Goal: Task Accomplishment & Management: Manage account settings

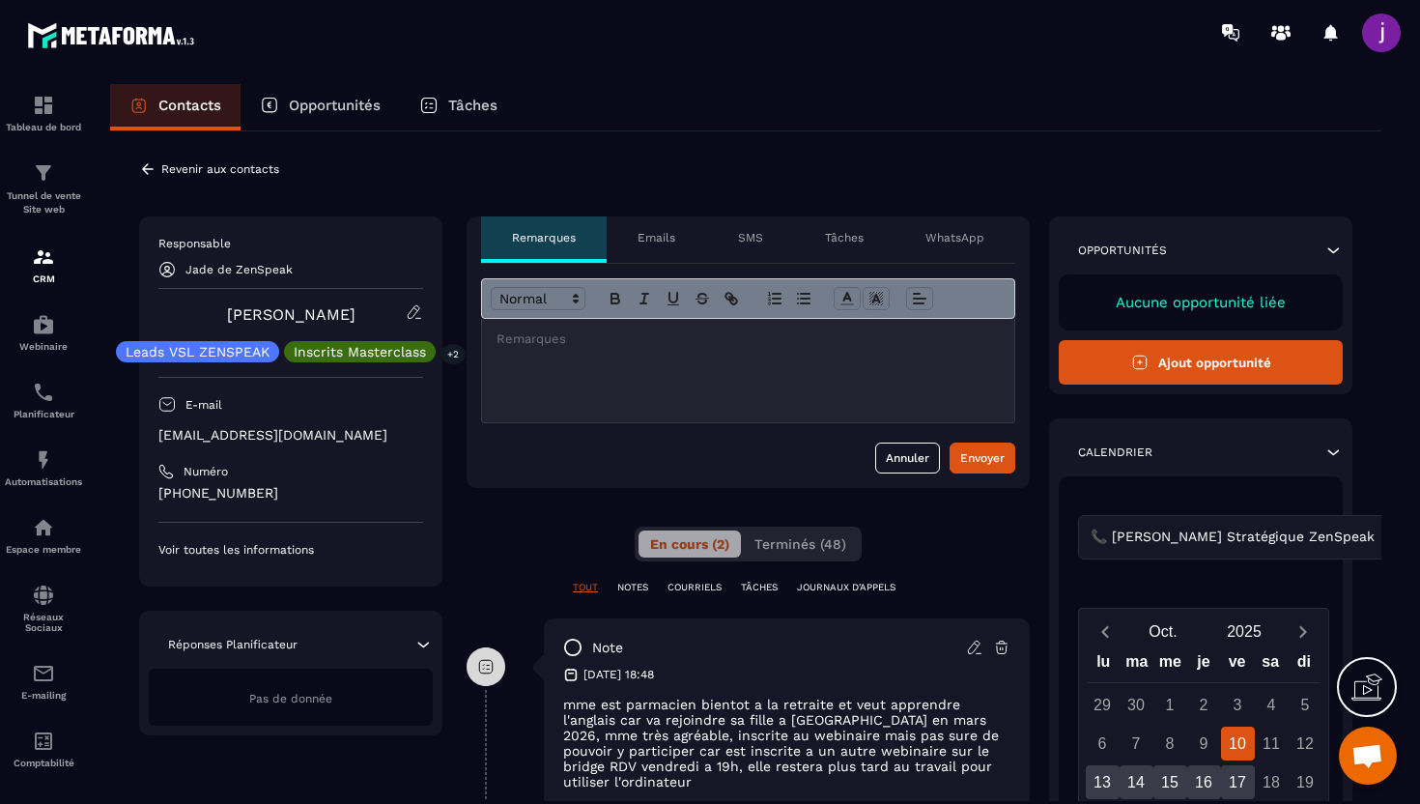
scroll to position [19, 0]
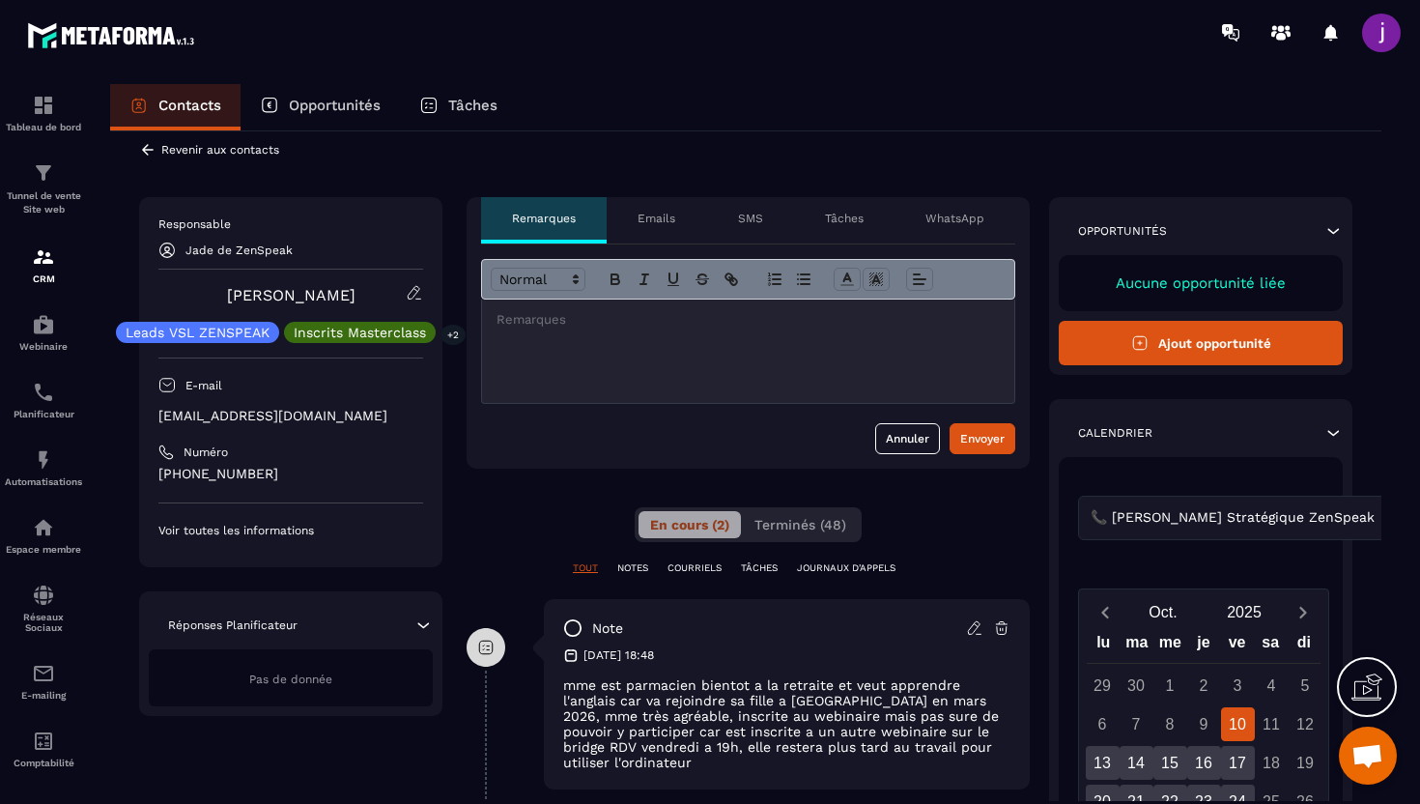
click at [151, 147] on icon at bounding box center [147, 149] width 17 height 17
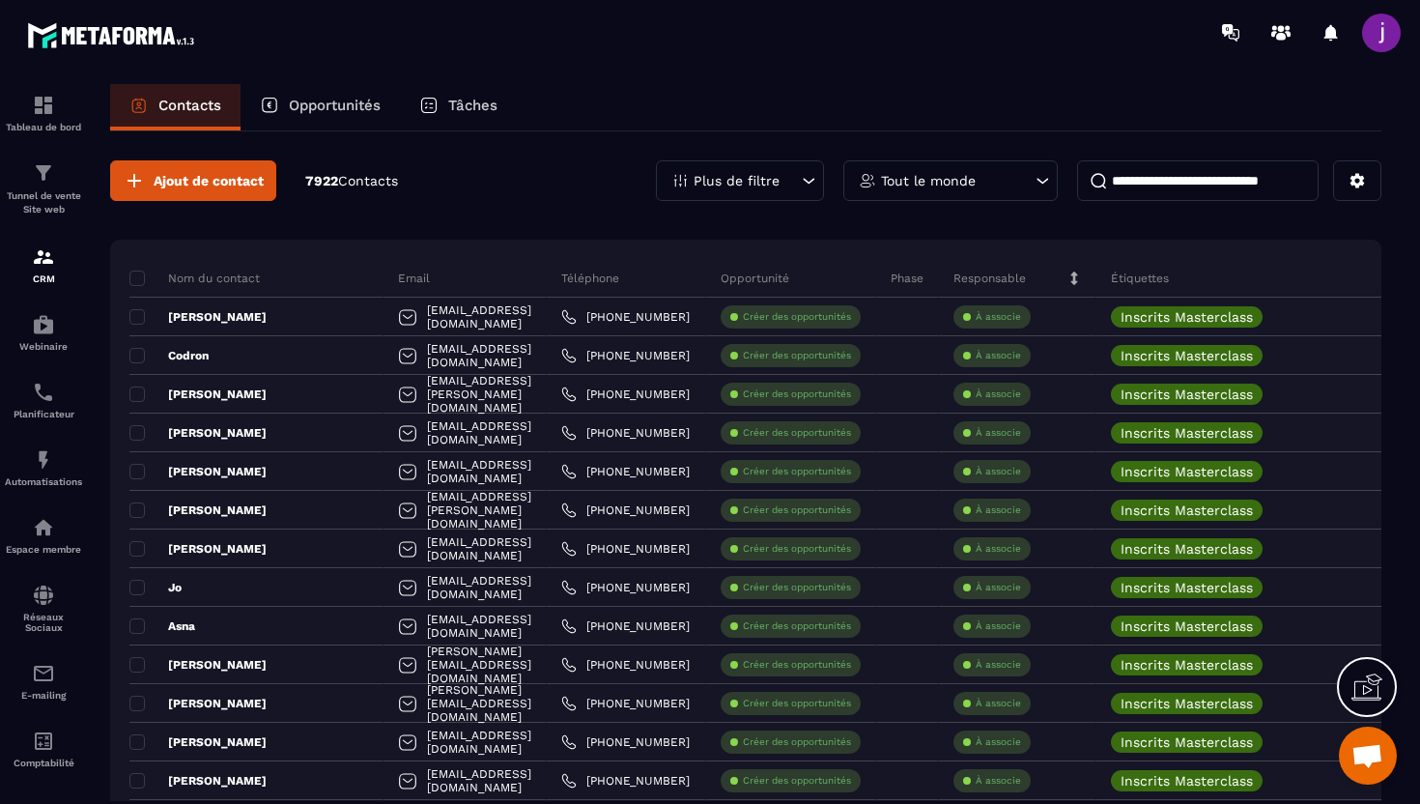
click at [810, 185] on icon at bounding box center [808, 180] width 19 height 19
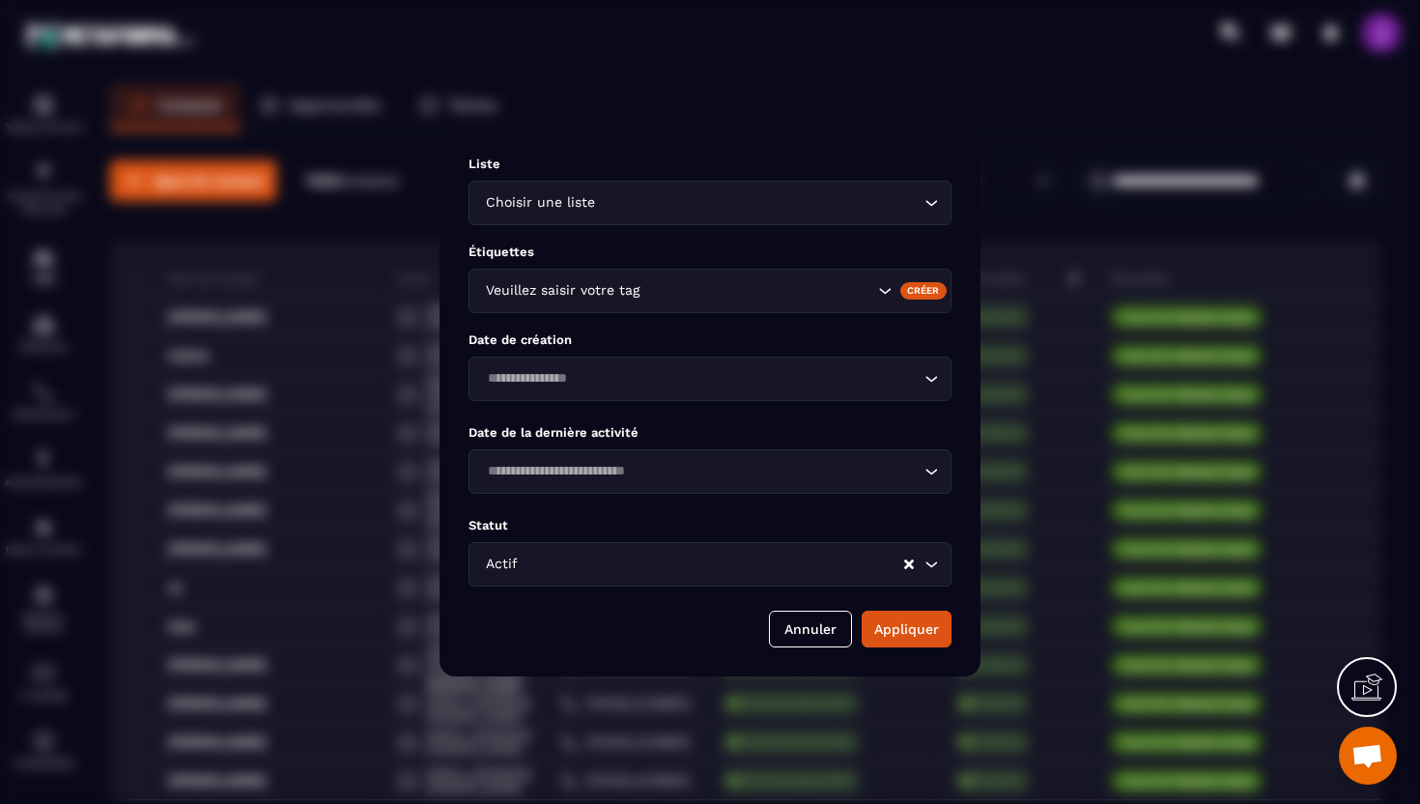
click at [778, 276] on div "Veuillez saisir votre tag" at bounding box center [710, 291] width 483 height 44
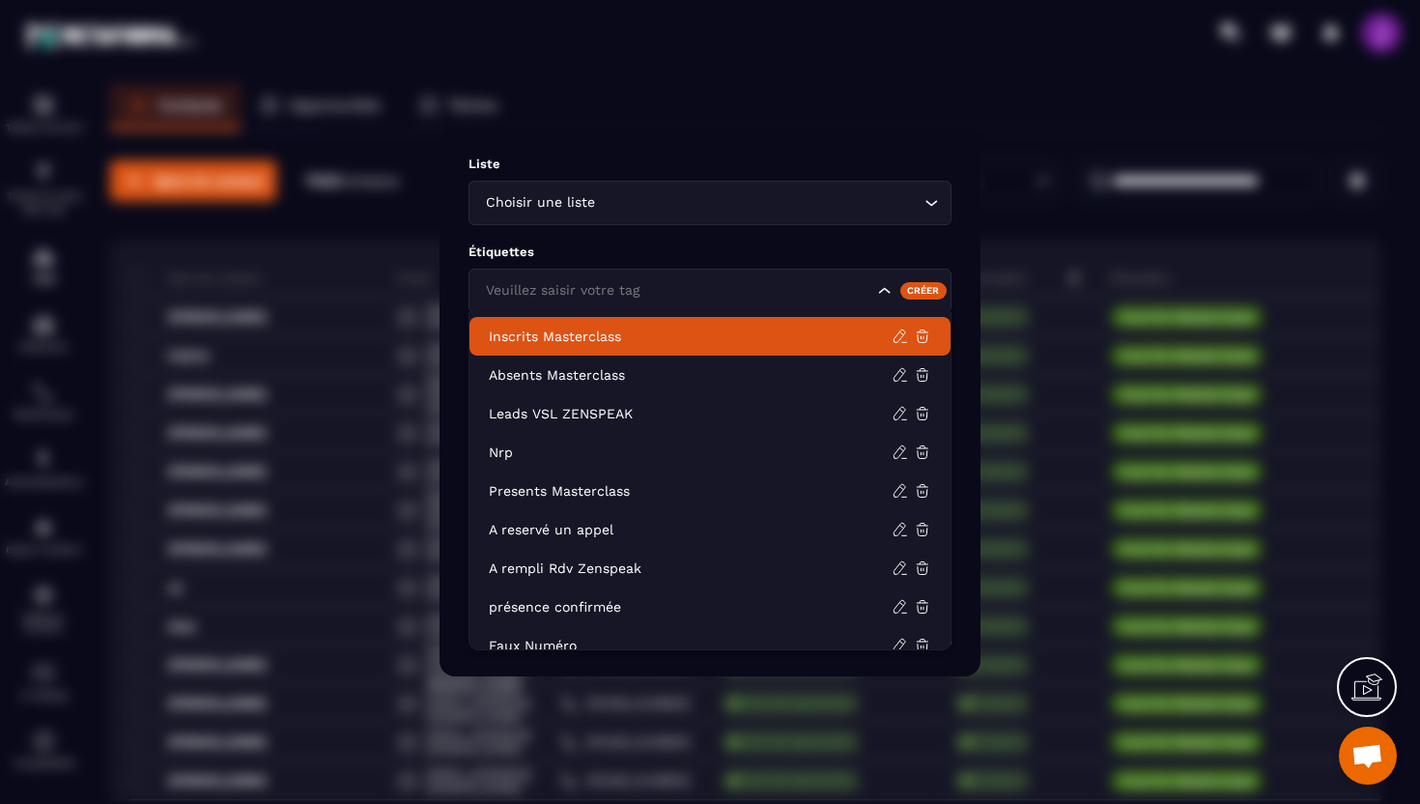
click at [688, 330] on p "Inscrits Masterclass" at bounding box center [690, 336] width 403 height 19
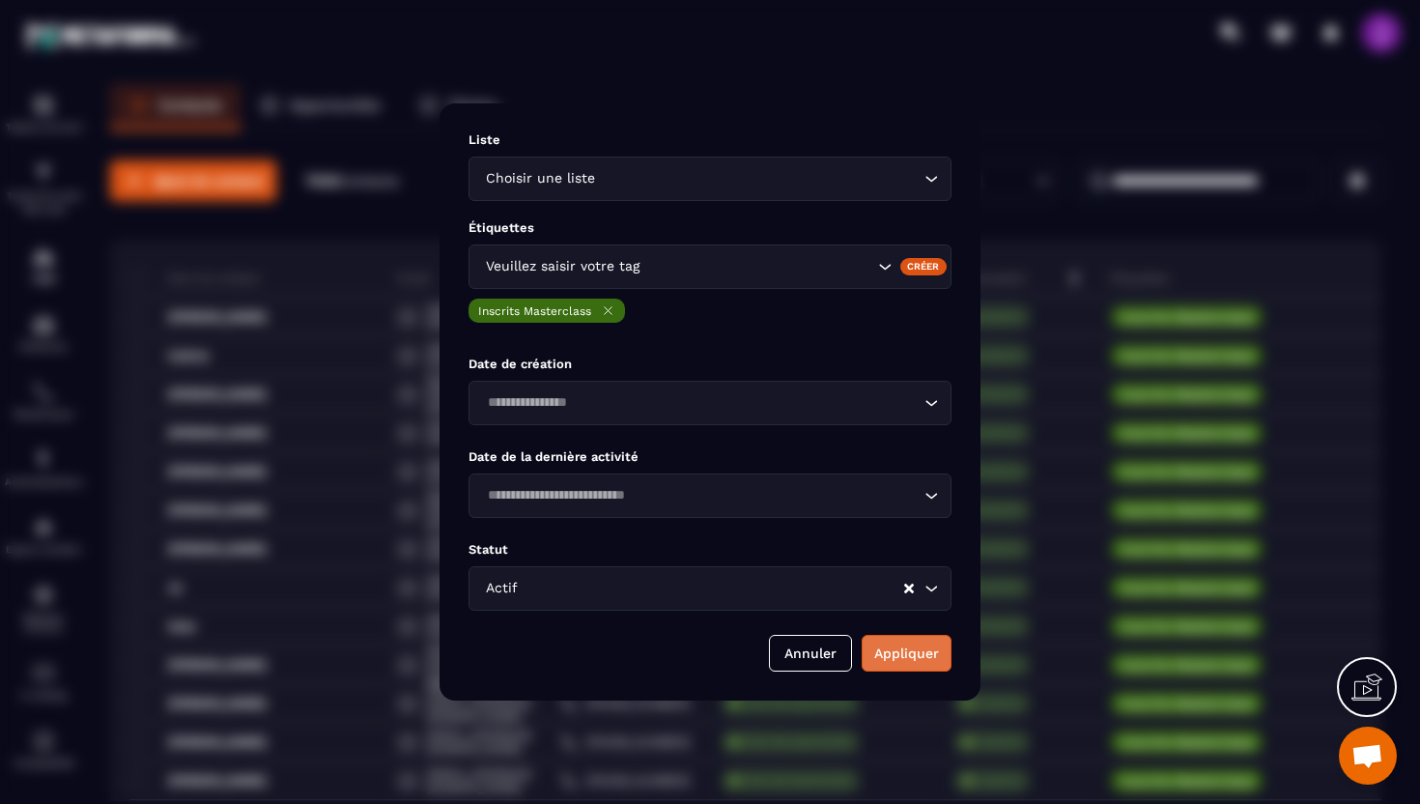
click at [912, 649] on button "Appliquer" at bounding box center [907, 653] width 90 height 37
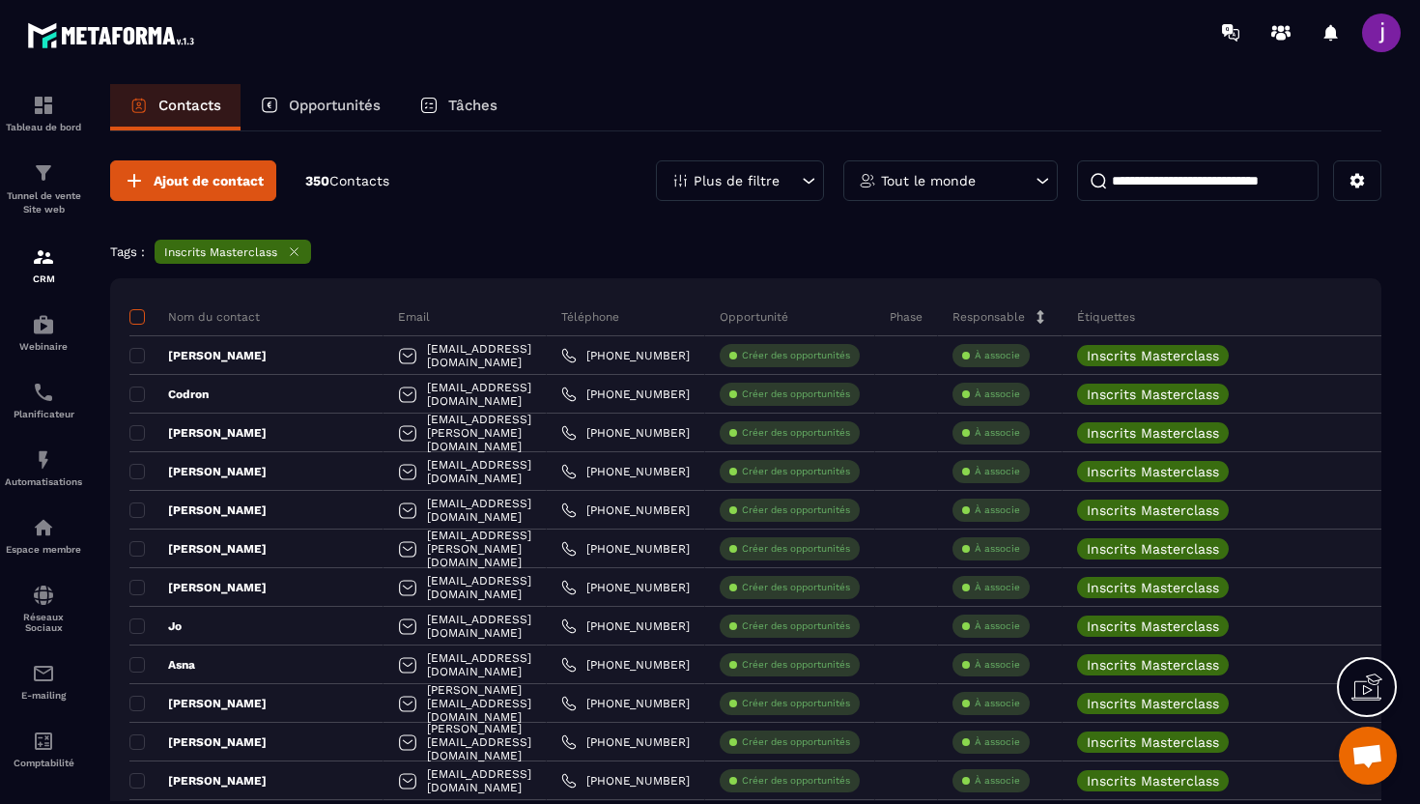
click at [134, 315] on span at bounding box center [136, 316] width 15 height 15
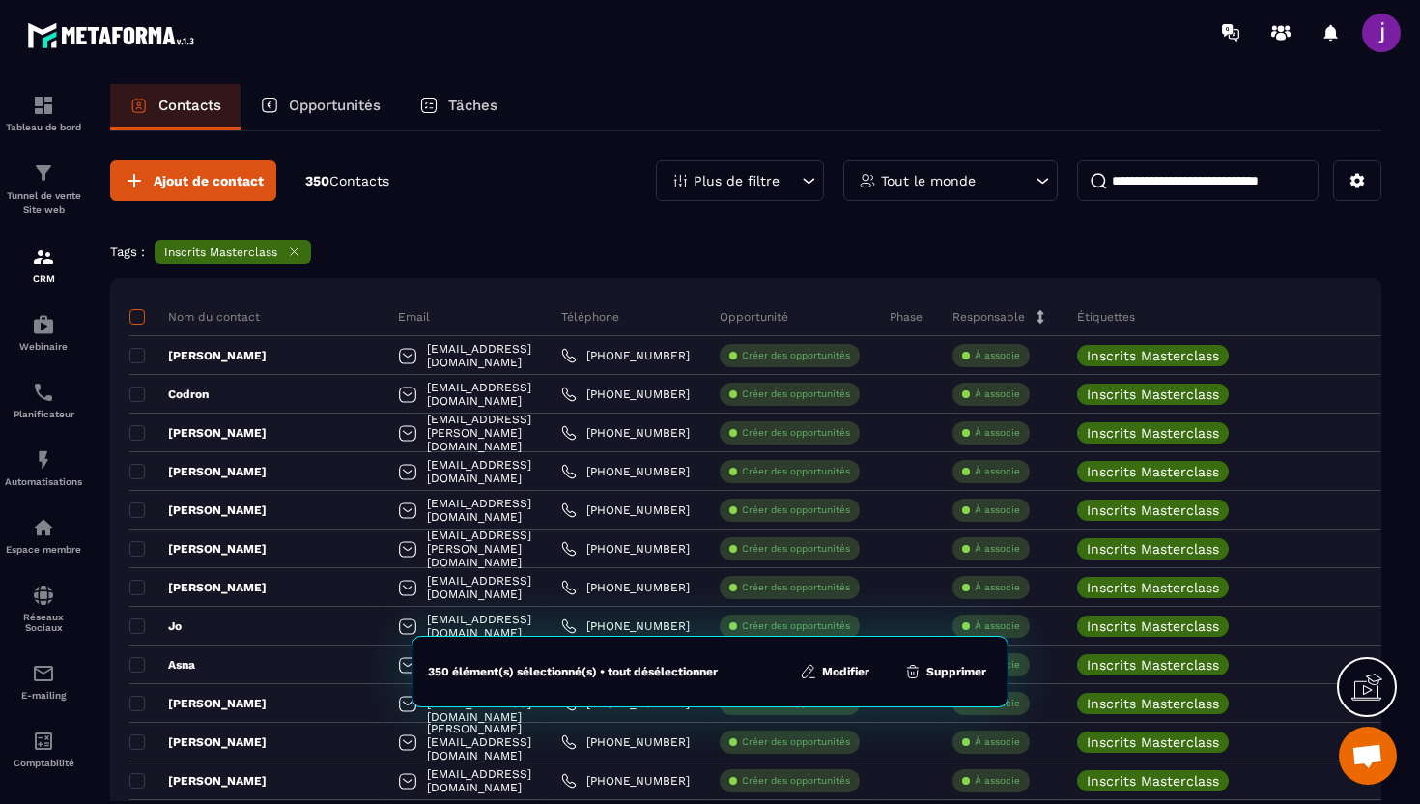
click at [134, 315] on span at bounding box center [136, 316] width 15 height 15
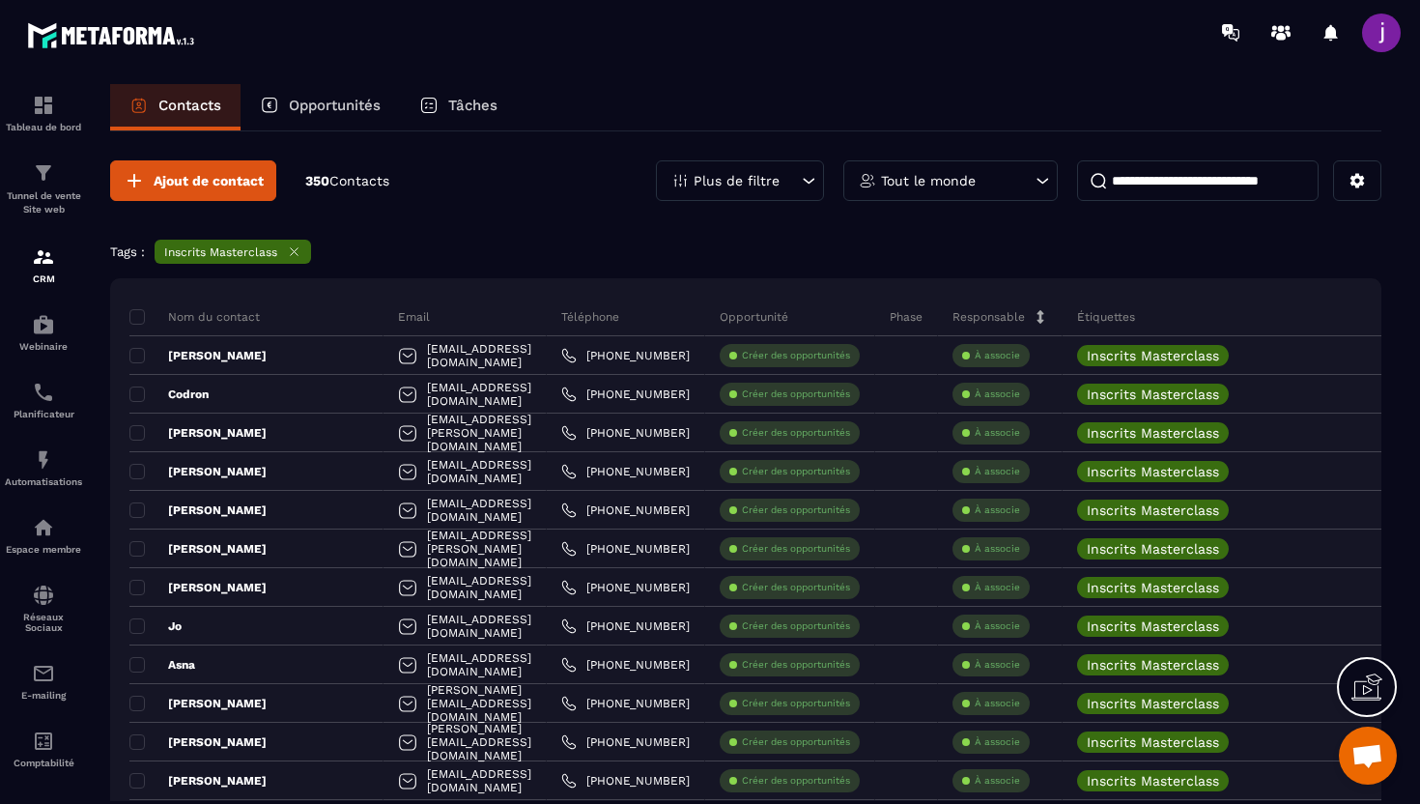
click at [288, 255] on icon at bounding box center [294, 251] width 14 height 14
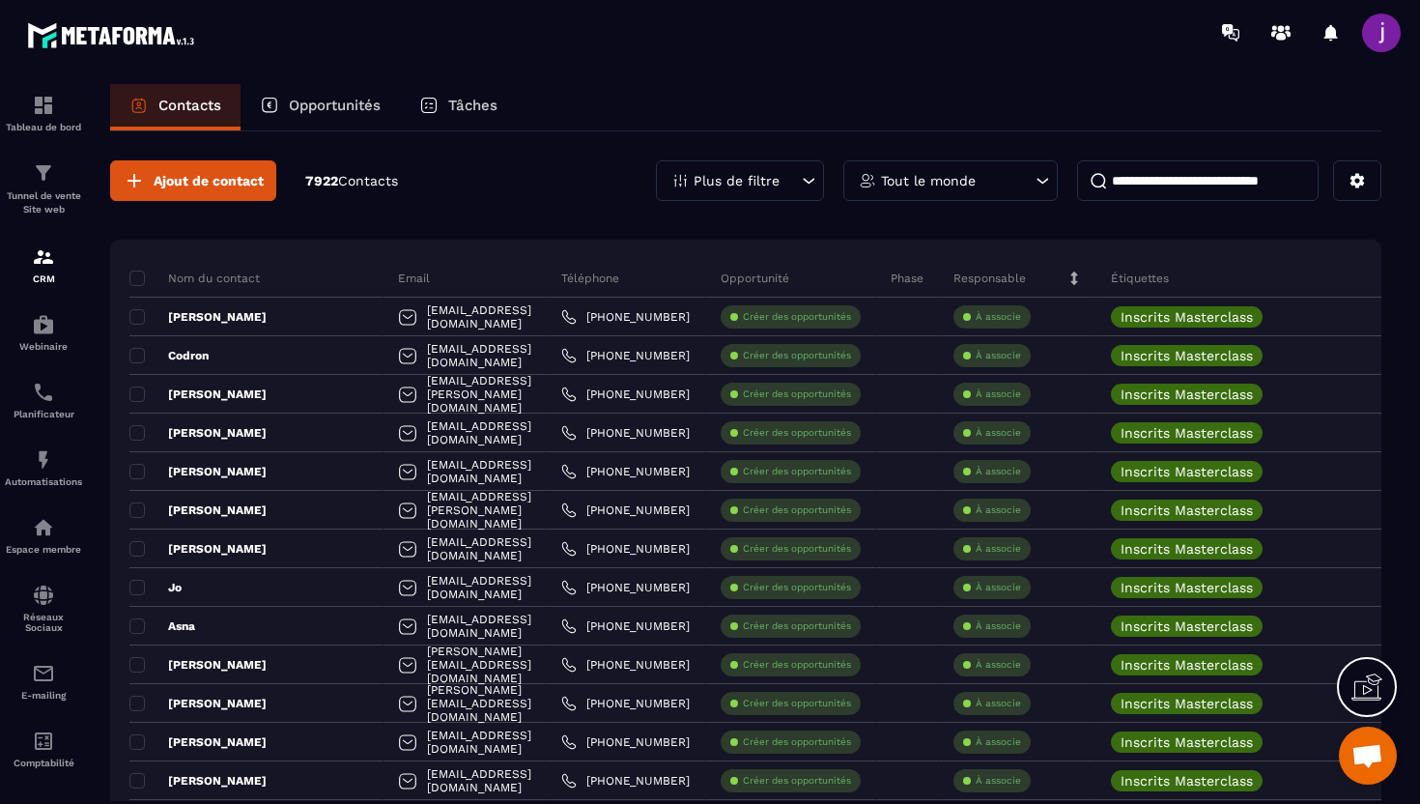
click at [814, 184] on icon at bounding box center [808, 180] width 19 height 19
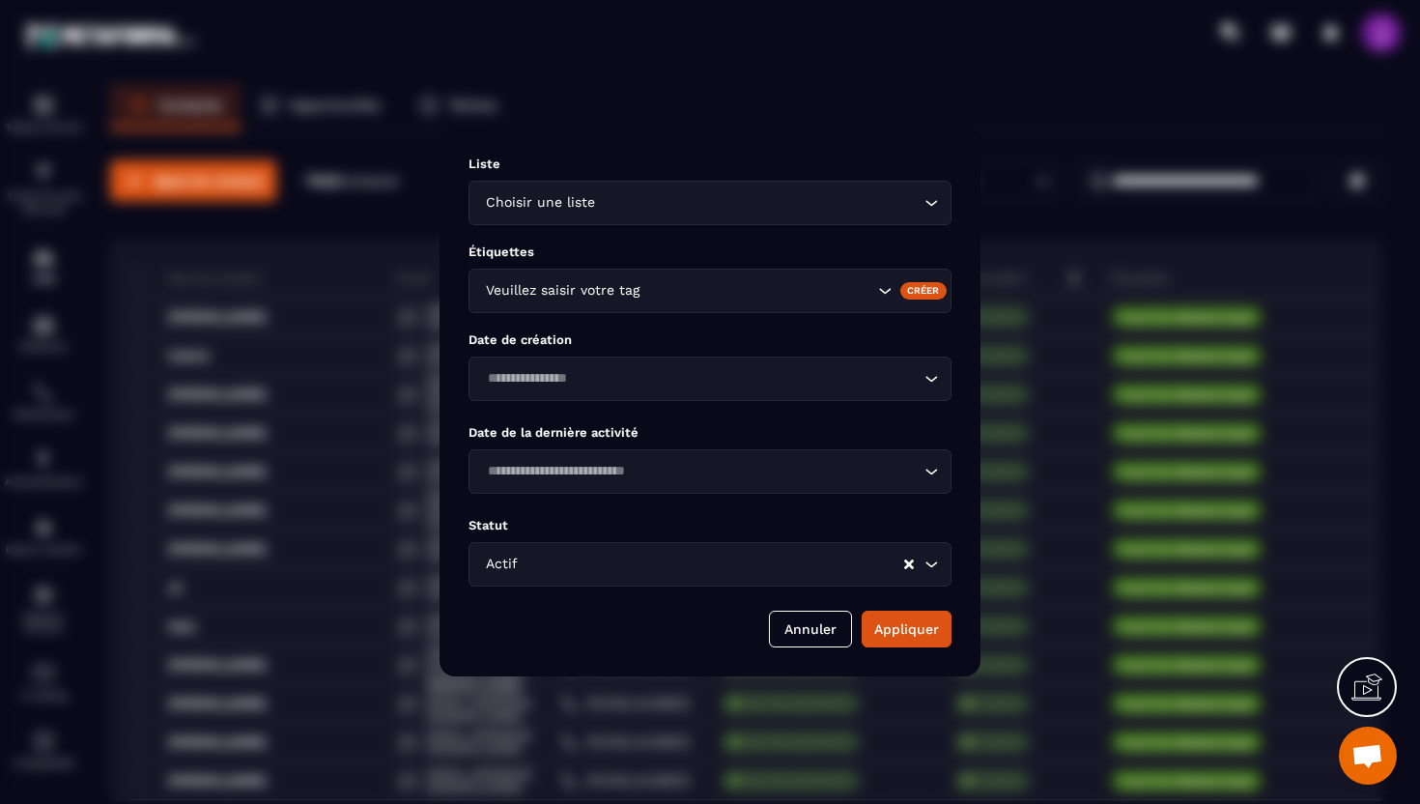
click at [937, 203] on icon "Search for option" at bounding box center [931, 202] width 19 height 19
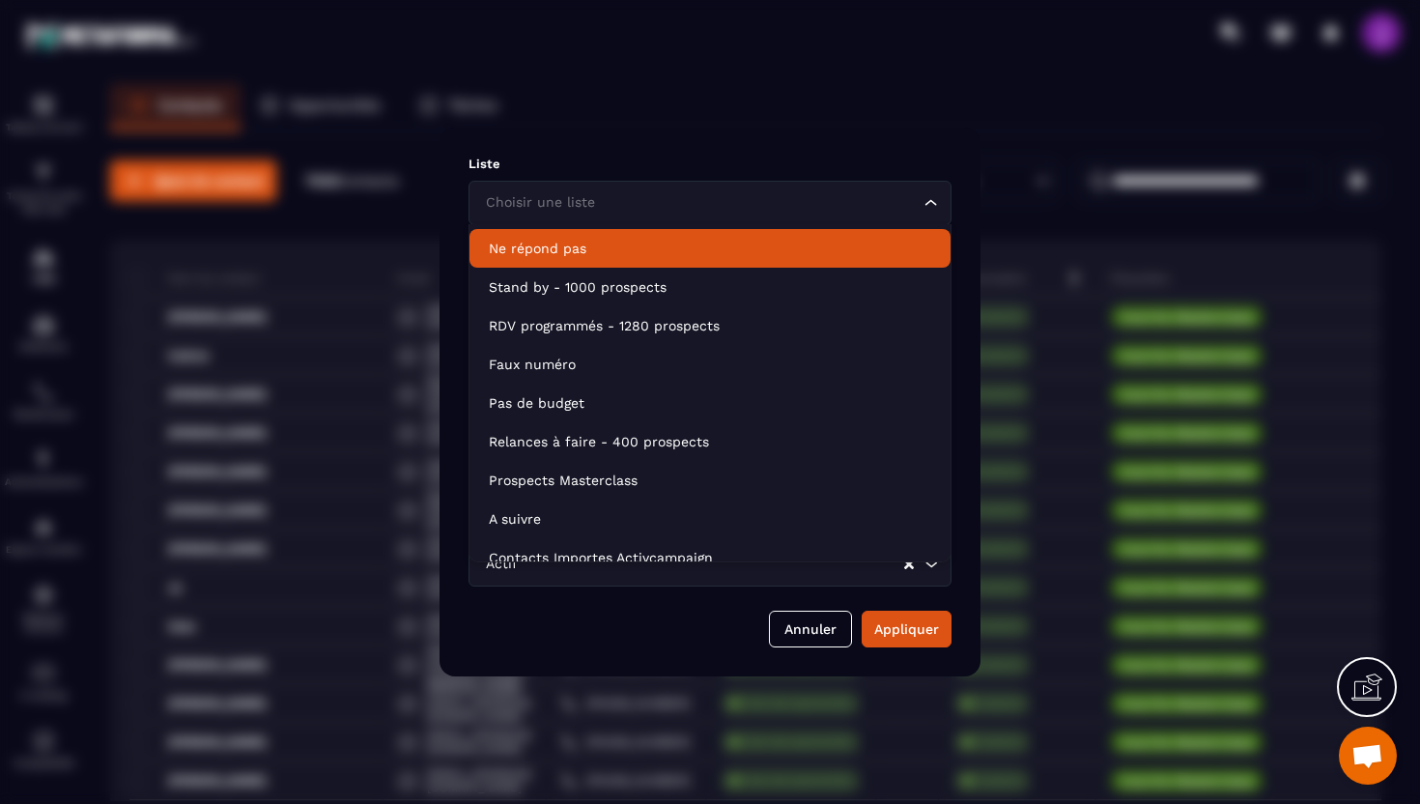
click at [742, 215] on div "Choisir une liste Loading..." at bounding box center [710, 203] width 483 height 44
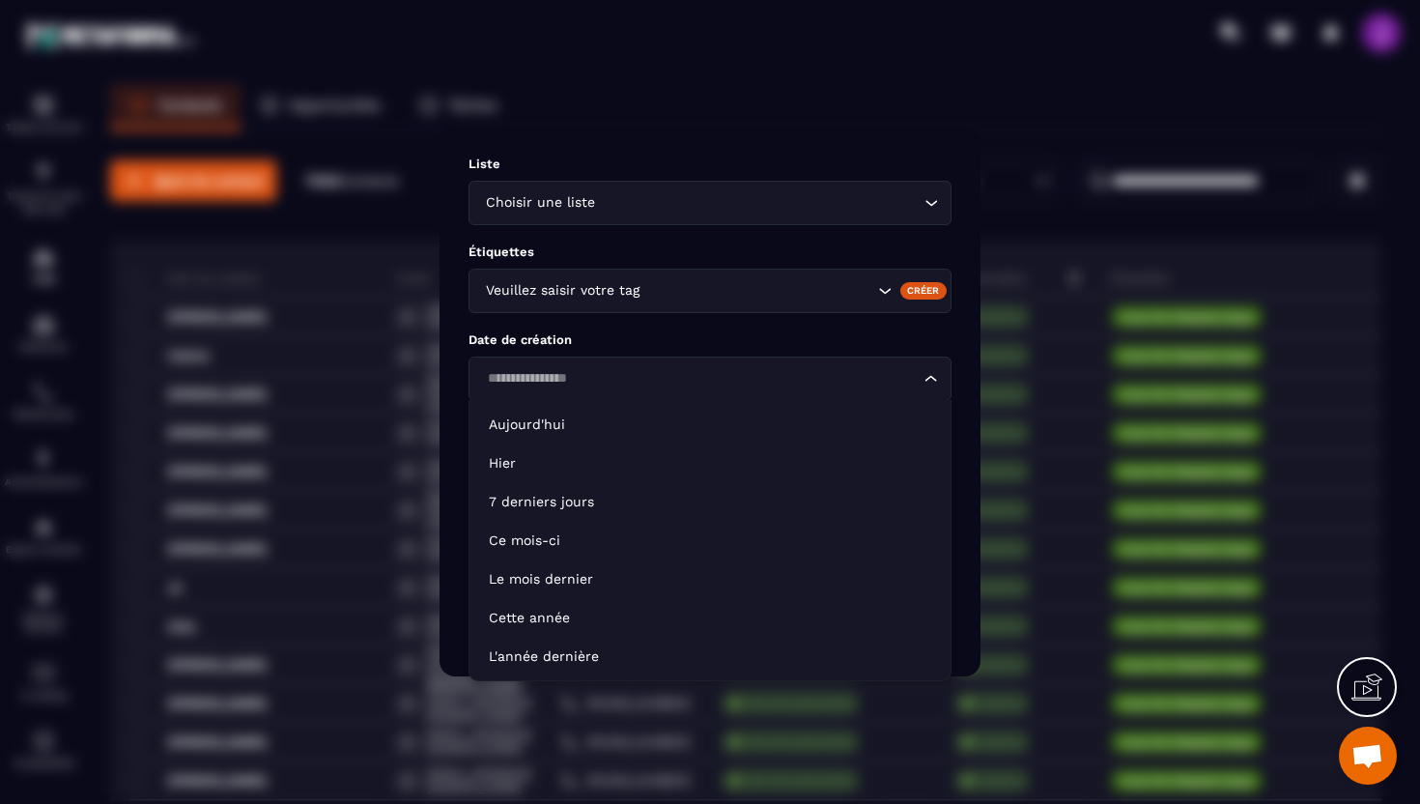
click at [637, 369] on input "Search for option" at bounding box center [700, 378] width 439 height 21
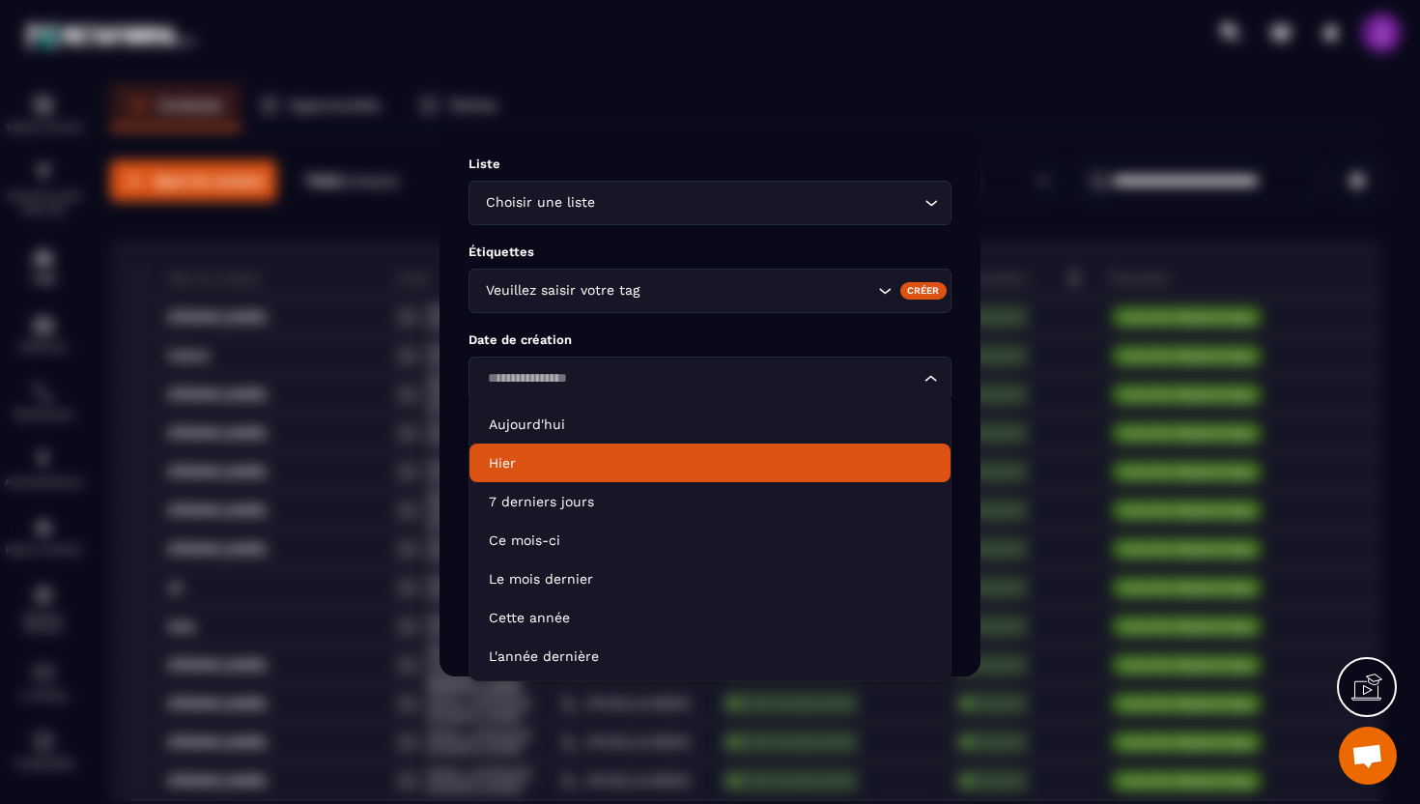
click at [645, 250] on p "Étiquettes" at bounding box center [710, 251] width 483 height 14
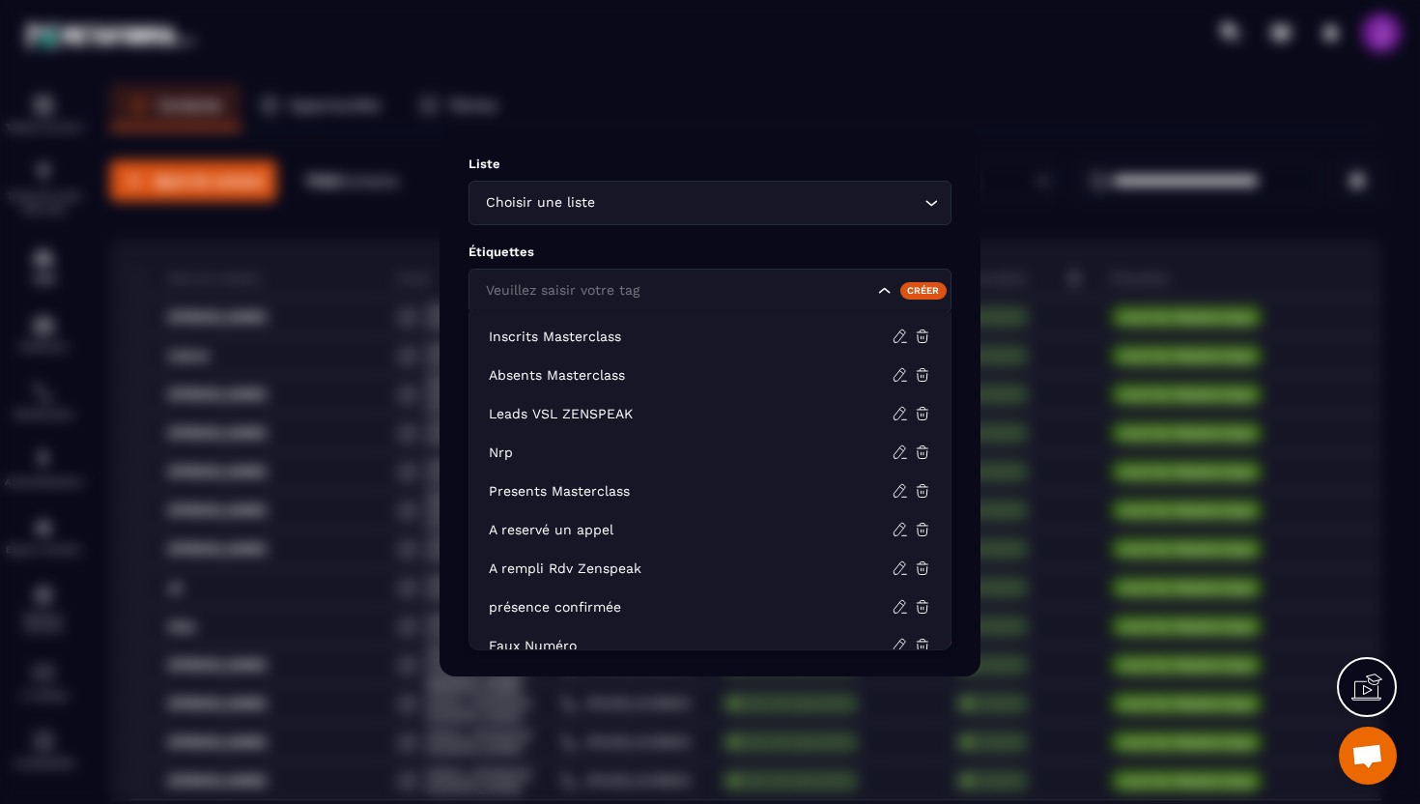
click at [645, 298] on input "Search for option" at bounding box center [677, 290] width 392 height 21
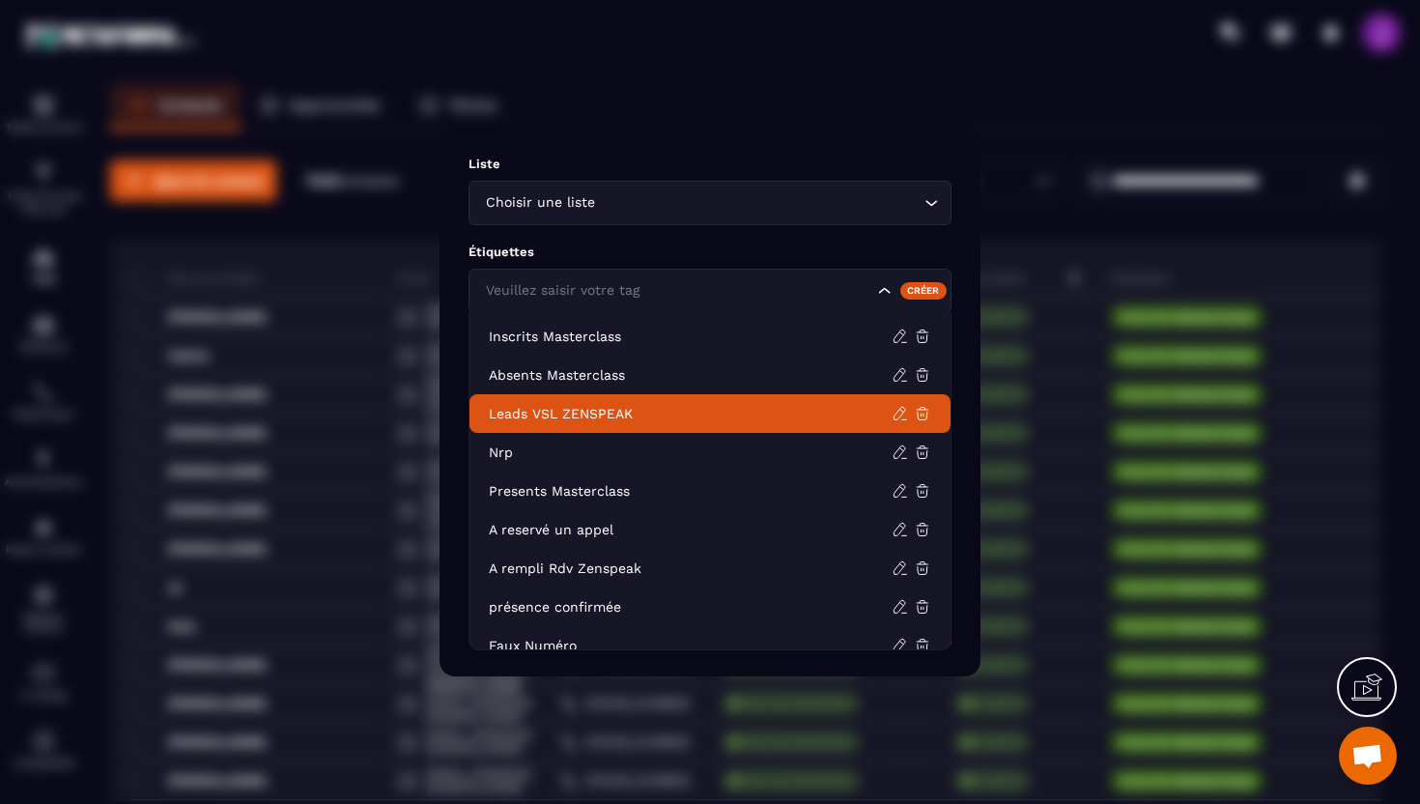
click at [616, 398] on li "Leads VSL ZENSPEAK" at bounding box center [710, 413] width 481 height 39
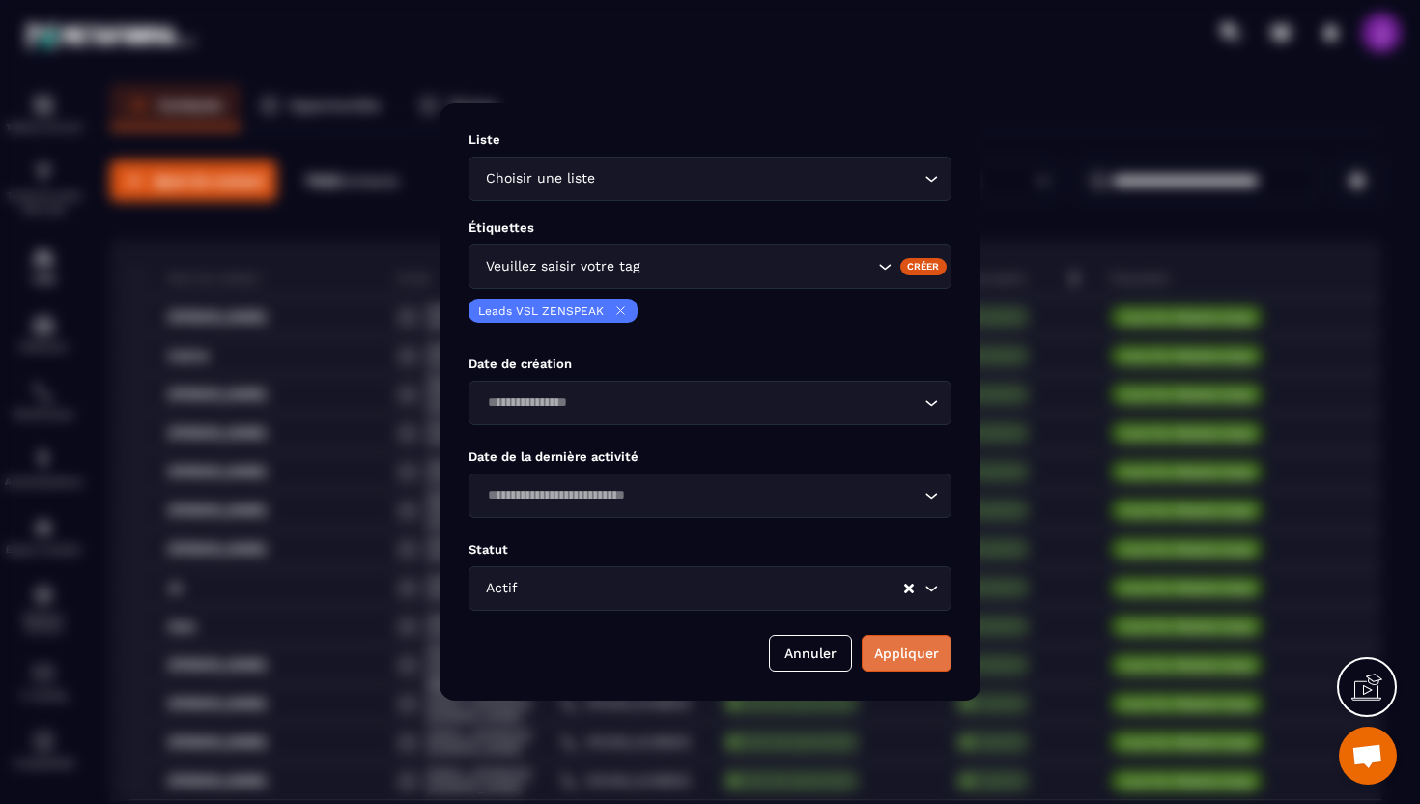
click at [925, 659] on button "Appliquer" at bounding box center [907, 653] width 90 height 37
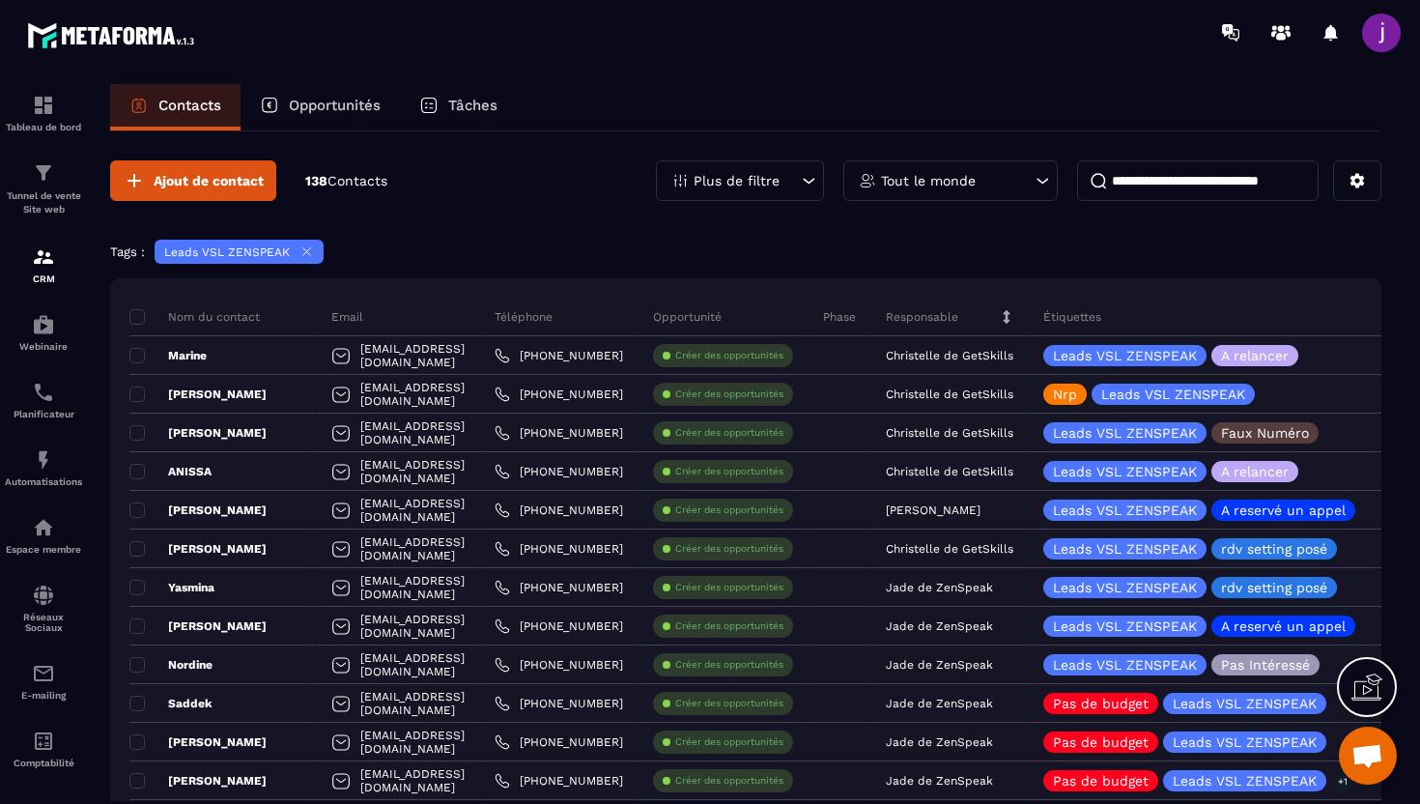
click at [807, 181] on icon at bounding box center [810, 181] width 12 height 6
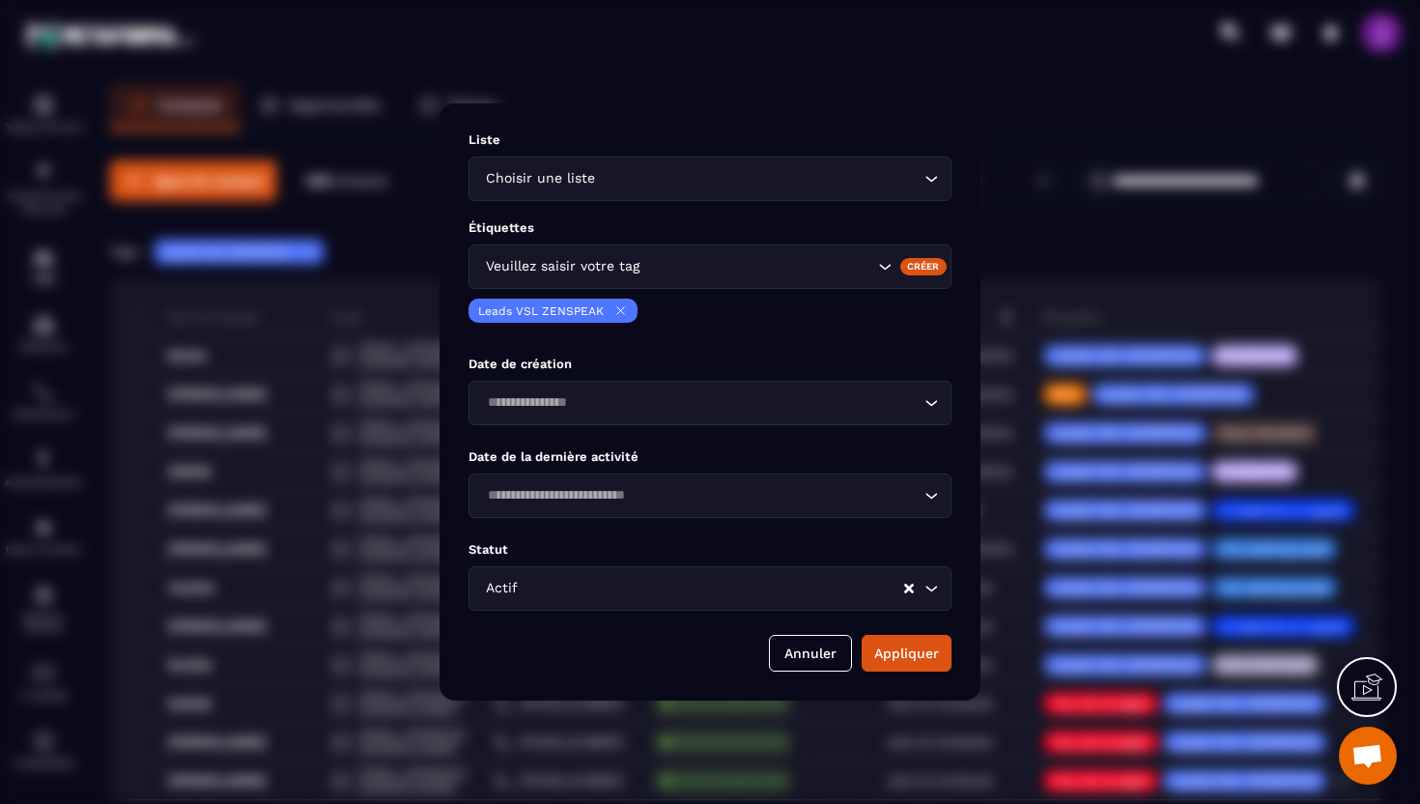
click at [879, 272] on icon "Search for option" at bounding box center [884, 266] width 19 height 19
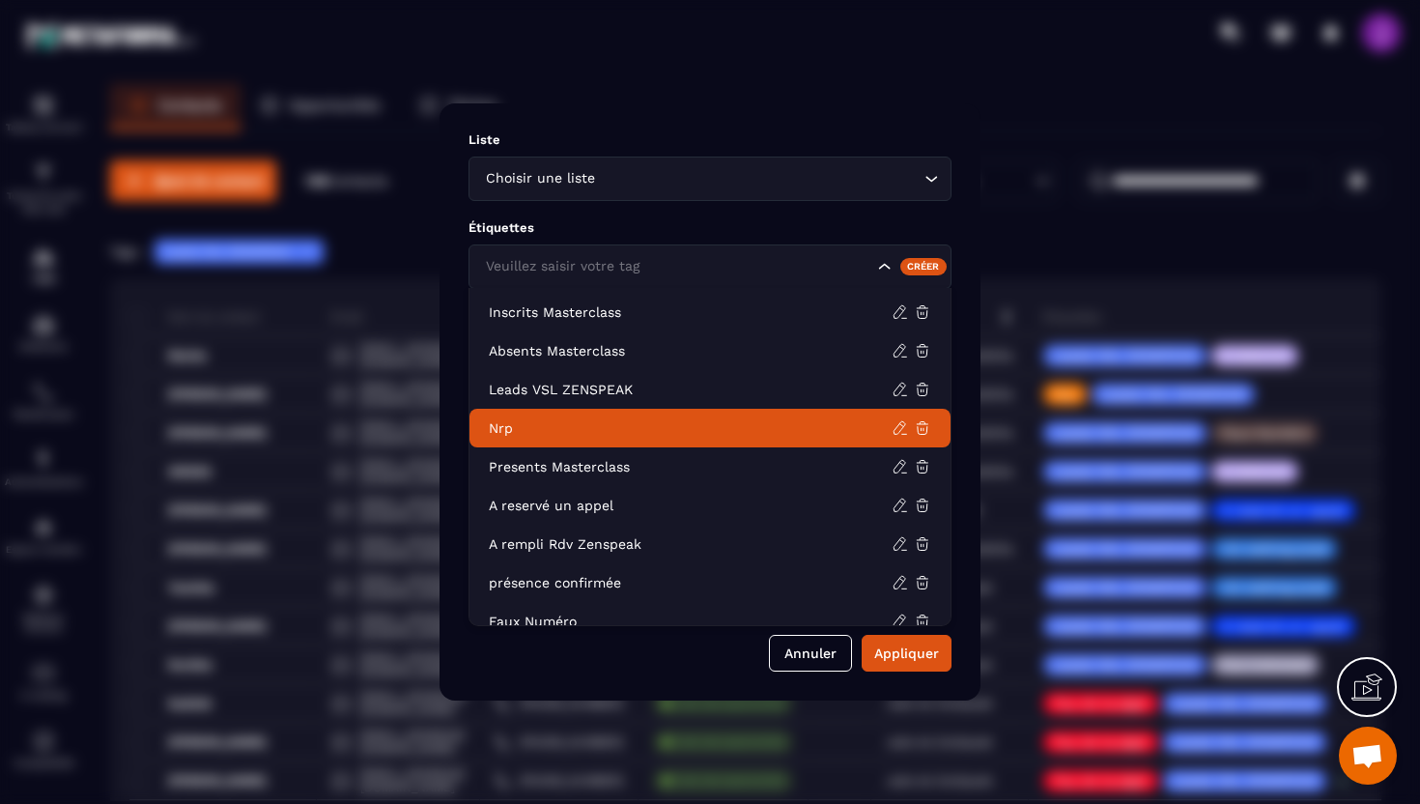
click at [649, 411] on li "Nrp" at bounding box center [710, 428] width 481 height 39
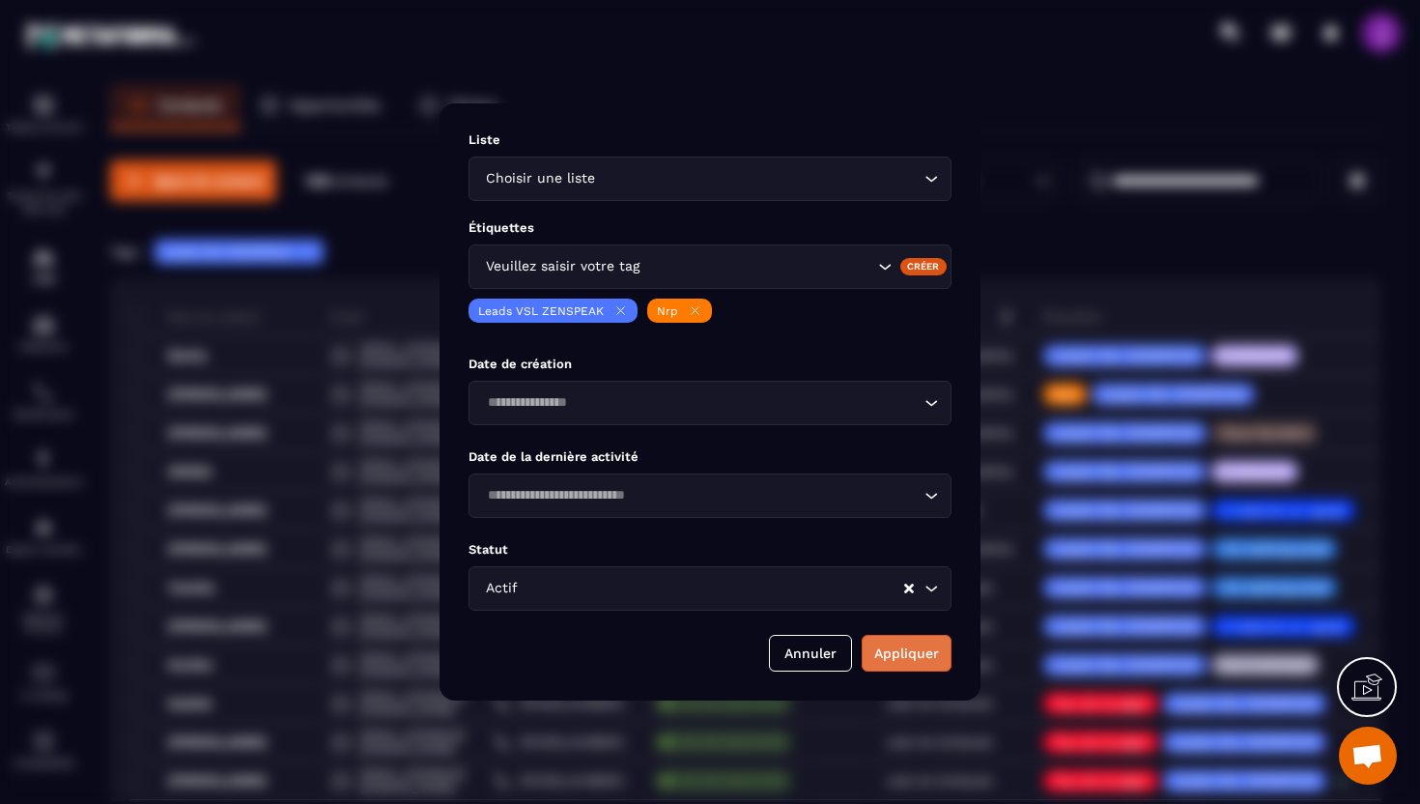
click at [919, 654] on button "Appliquer" at bounding box center [907, 653] width 90 height 37
